Goal: Task Accomplishment & Management: Use online tool/utility

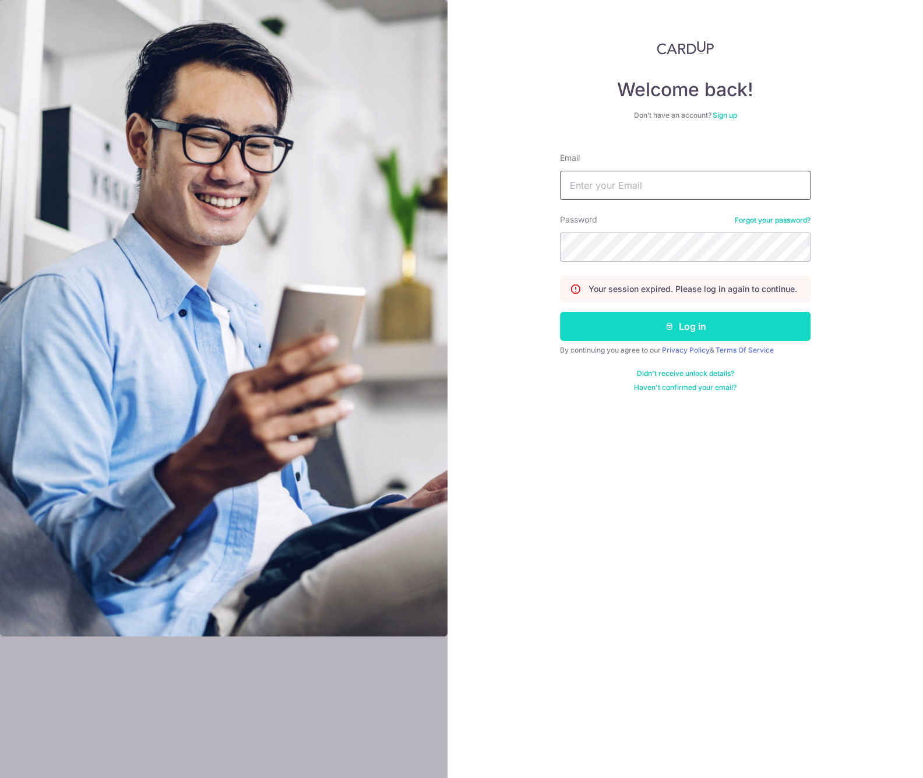
type input "[EMAIL_ADDRESS][DOMAIN_NAME]"
click at [713, 330] on button "Log in" at bounding box center [685, 326] width 251 height 29
